Goal: Information Seeking & Learning: Find specific page/section

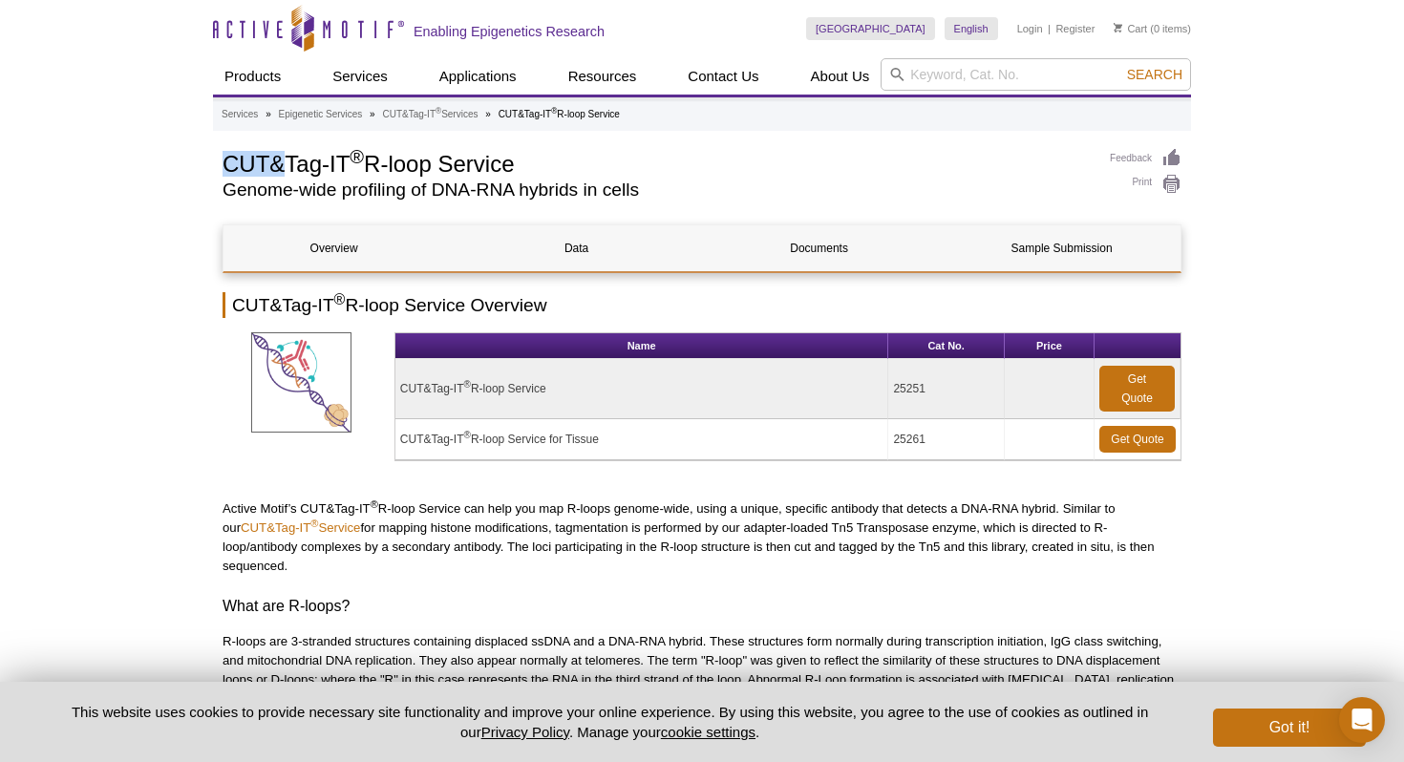
drag, startPoint x: 286, startPoint y: 160, endPoint x: 215, endPoint y: 156, distance: 70.8
copy h1 "CUT&"
click at [1031, 75] on input "search" at bounding box center [1036, 74] width 310 height 32
paste input "CUT&"
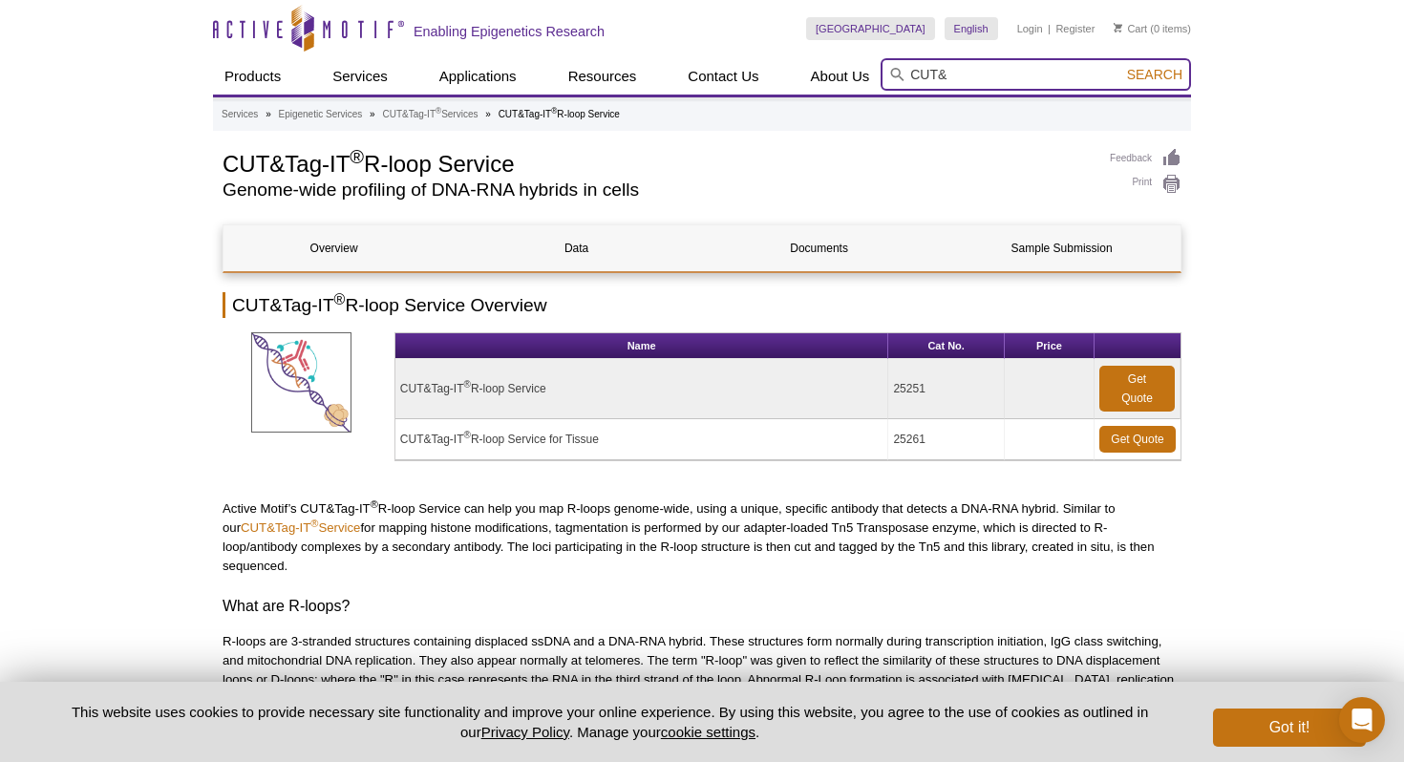
click at [1121, 66] on button "Search" at bounding box center [1154, 74] width 67 height 17
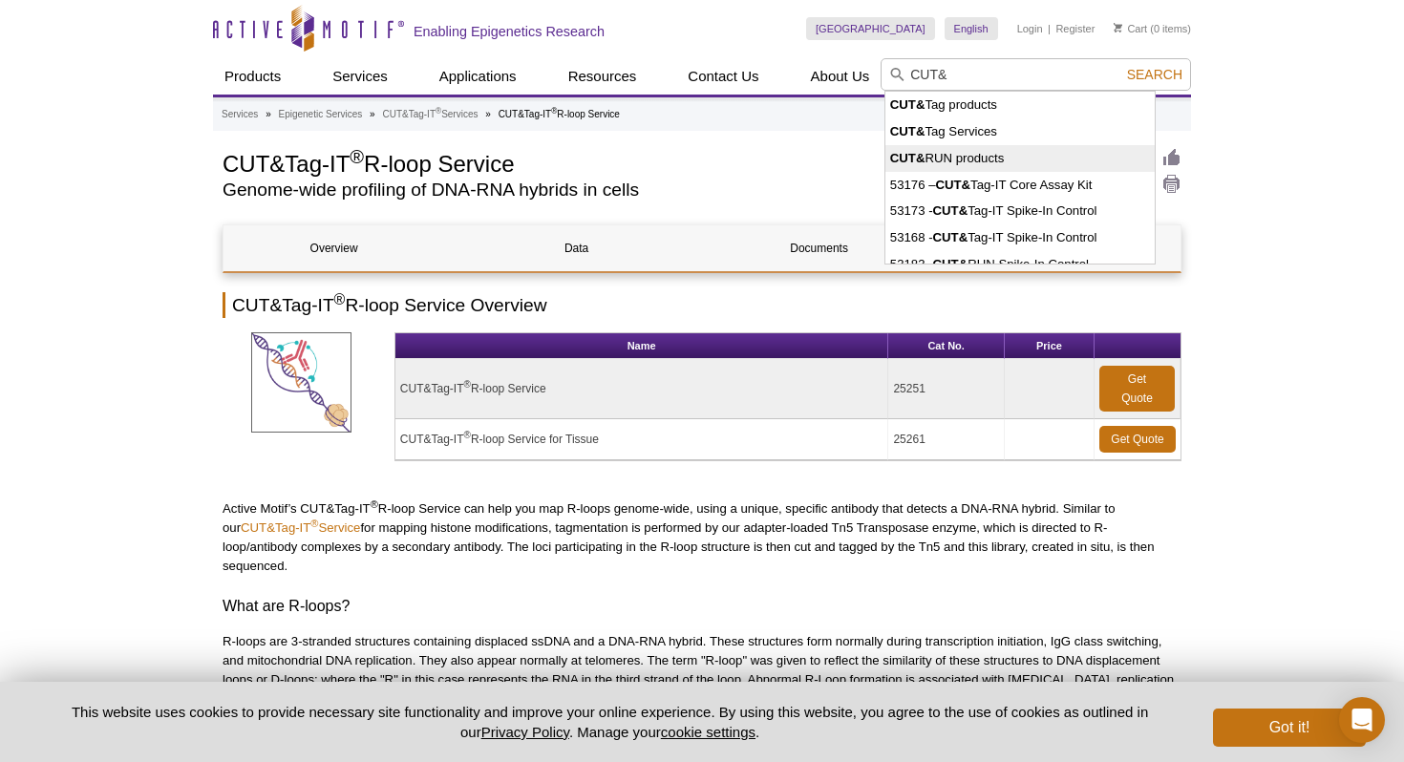
click at [964, 161] on li "CUT& RUN products" at bounding box center [1019, 158] width 269 height 27
type input "CUT&RUN products"
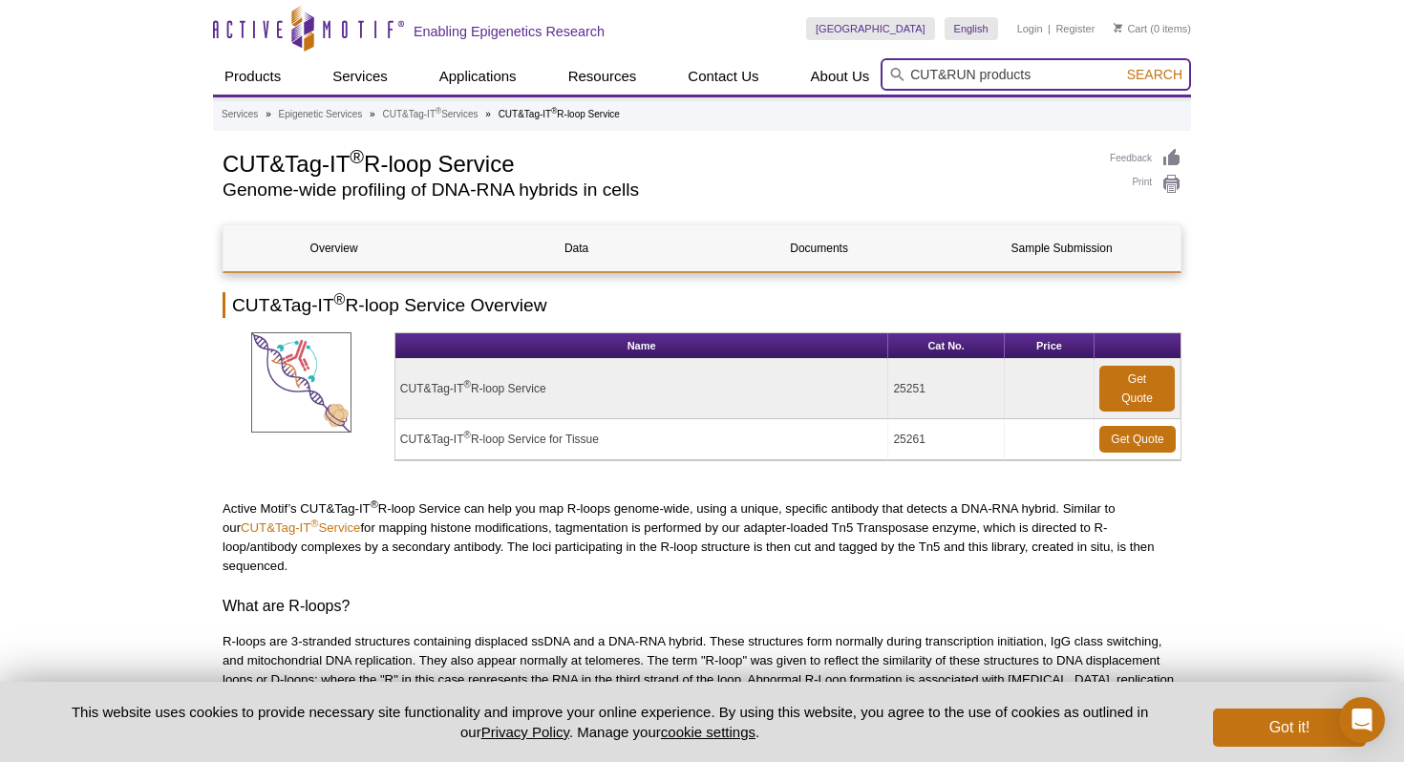
click at [1121, 66] on button "Search" at bounding box center [1154, 74] width 67 height 17
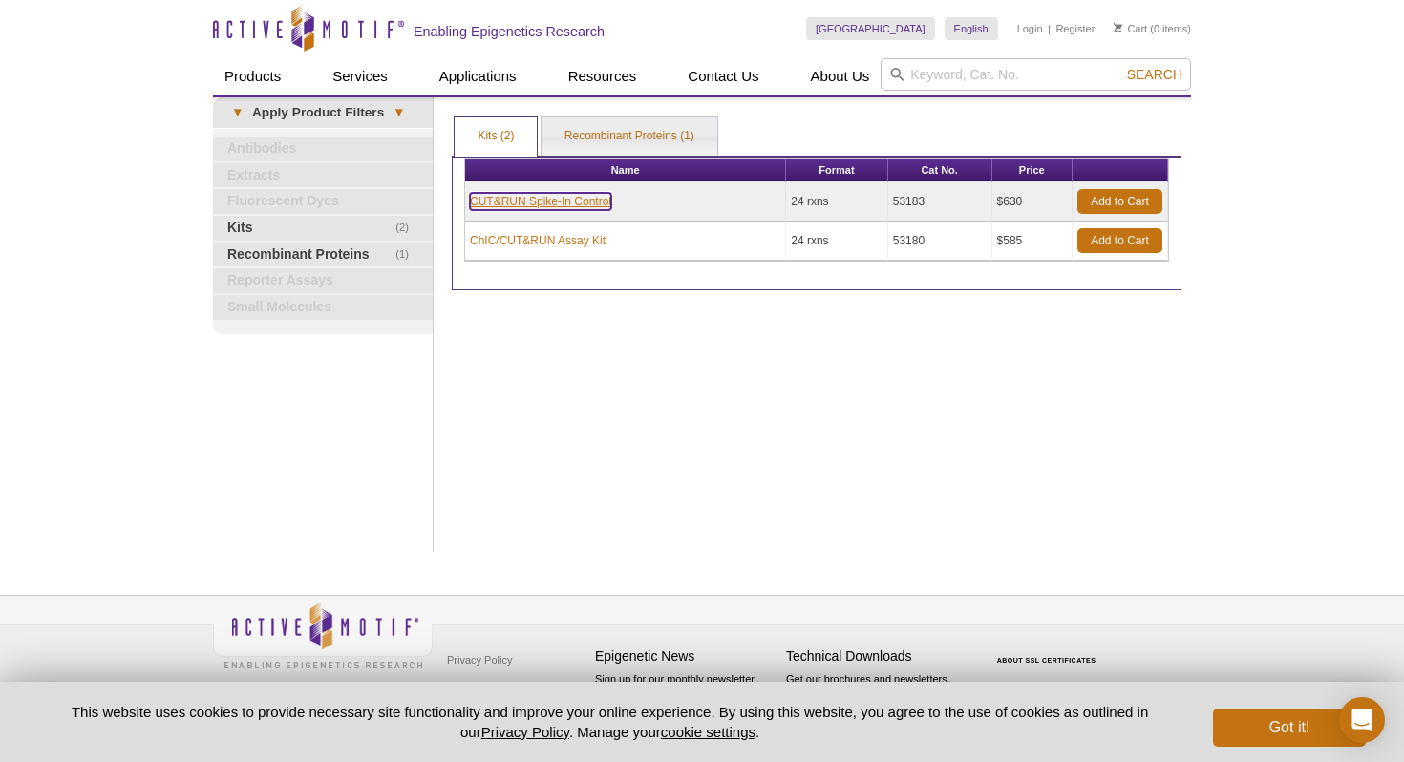
click at [603, 201] on link "CUT&RUN Spike-In Control" at bounding box center [540, 201] width 141 height 17
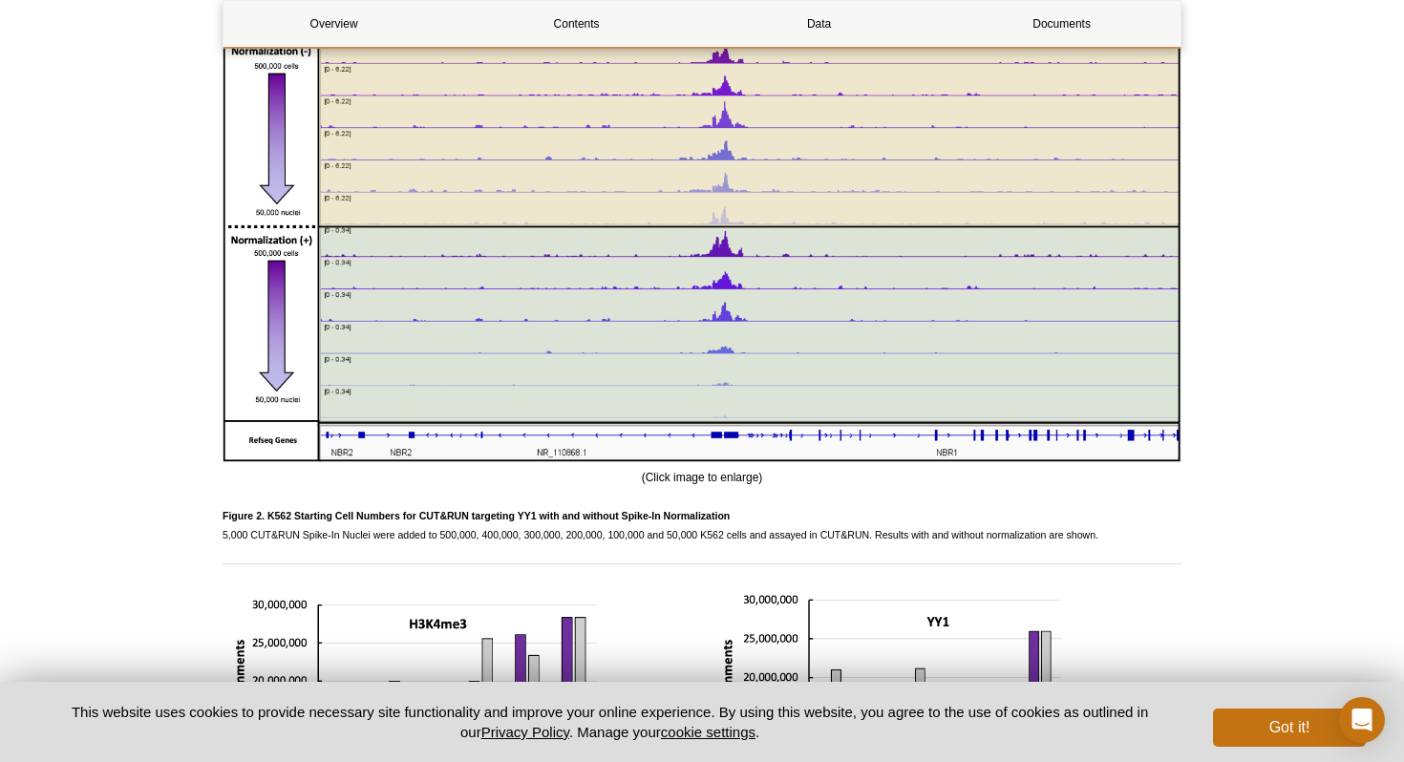
scroll to position [2280, 0]
